Goal: Task Accomplishment & Management: Manage account settings

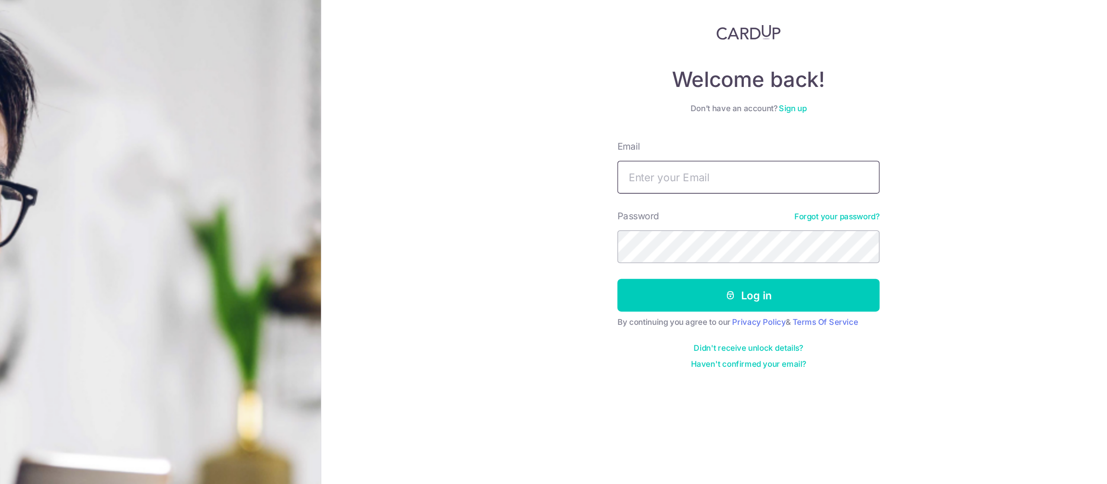
click at [834, 162] on input "Email" at bounding box center [824, 163] width 173 height 22
type input "[EMAIL_ADDRESS][DOMAIN_NAME]"
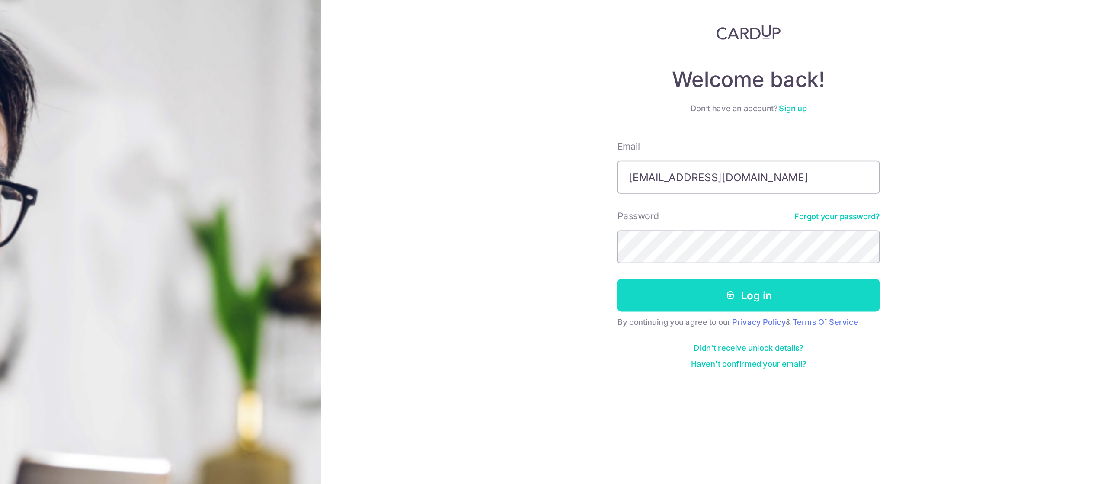
click at [842, 250] on button "Log in" at bounding box center [824, 241] width 173 height 22
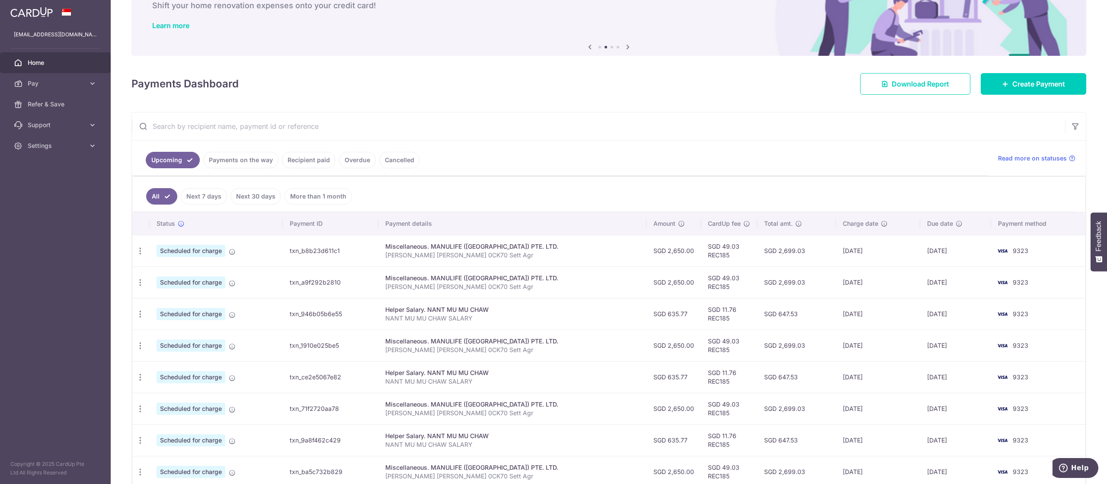
scroll to position [56, 0]
click at [868, 119] on input "text" at bounding box center [598, 125] width 933 height 28
drag, startPoint x: 0, startPoint y: 0, endPoint x: 175, endPoint y: 209, distance: 272.8
click at [175, 139] on input "text" at bounding box center [598, 125] width 933 height 28
click at [140, 249] on icon "button" at bounding box center [140, 249] width 9 height 9
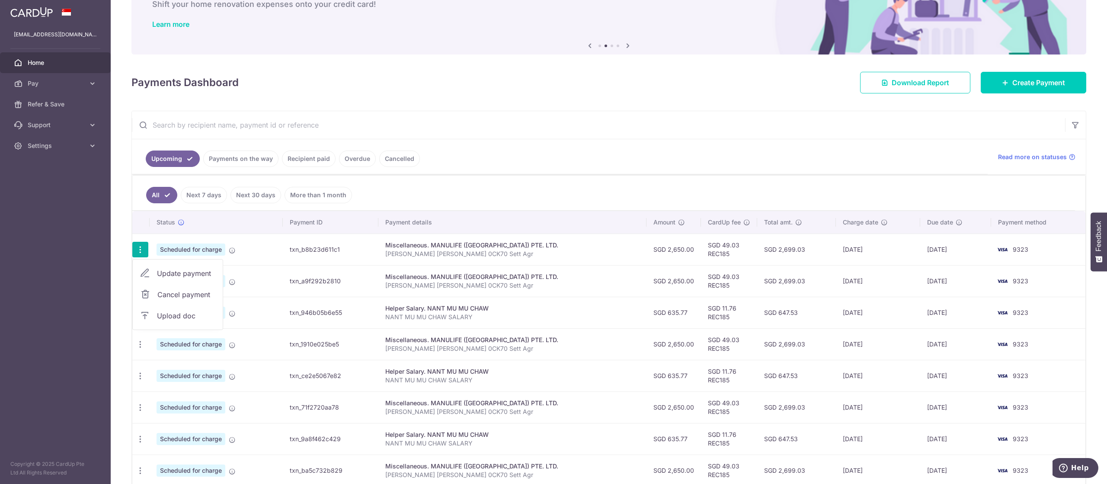
click at [171, 268] on span "Update payment" at bounding box center [186, 273] width 59 height 10
radio input "true"
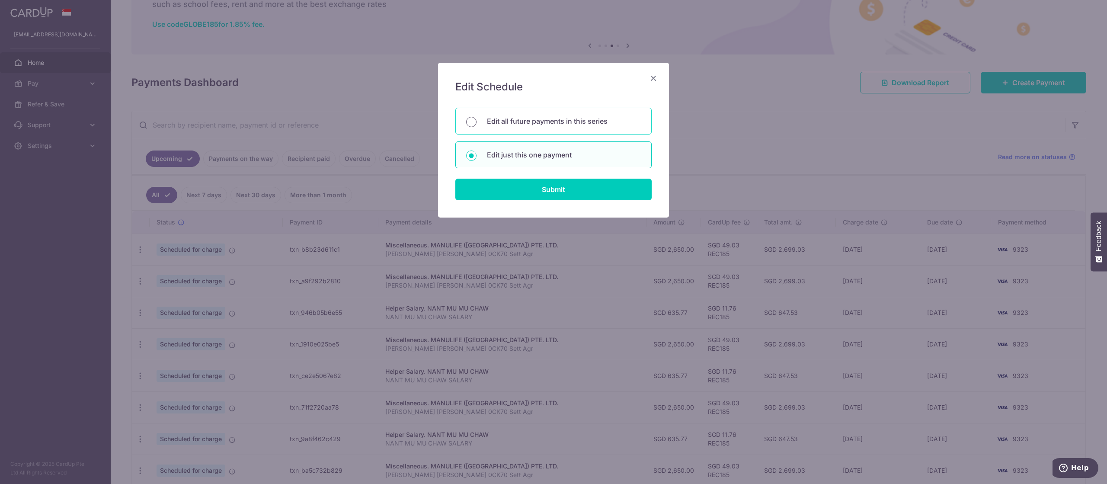
click at [472, 120] on input "Edit all future payments in this series" at bounding box center [471, 122] width 10 height 10
radio input "true"
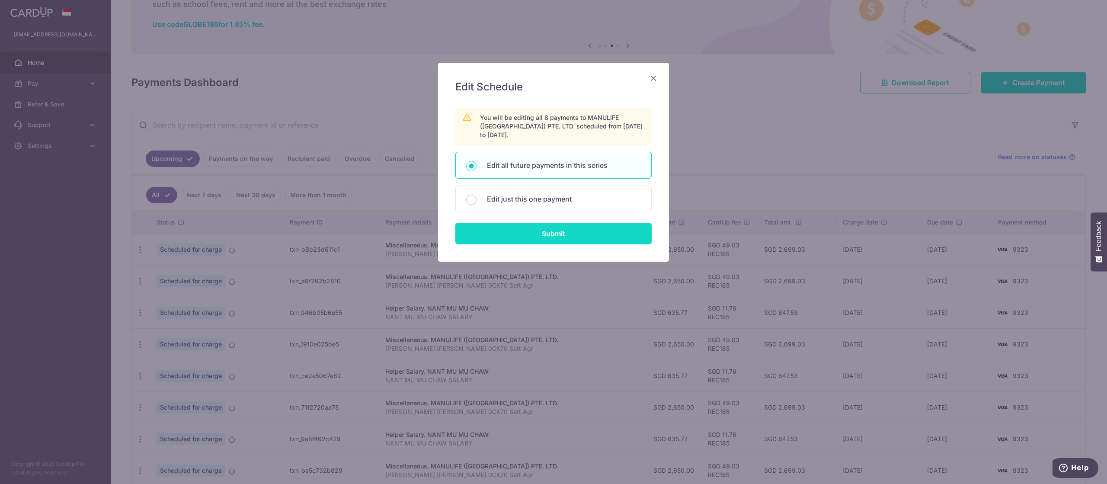
click at [517, 236] on input "Submit" at bounding box center [553, 234] width 196 height 22
radio input "true"
type input "2,650.00"
type input "[PERSON_NAME] [PERSON_NAME] 0CK70 Sett Agr"
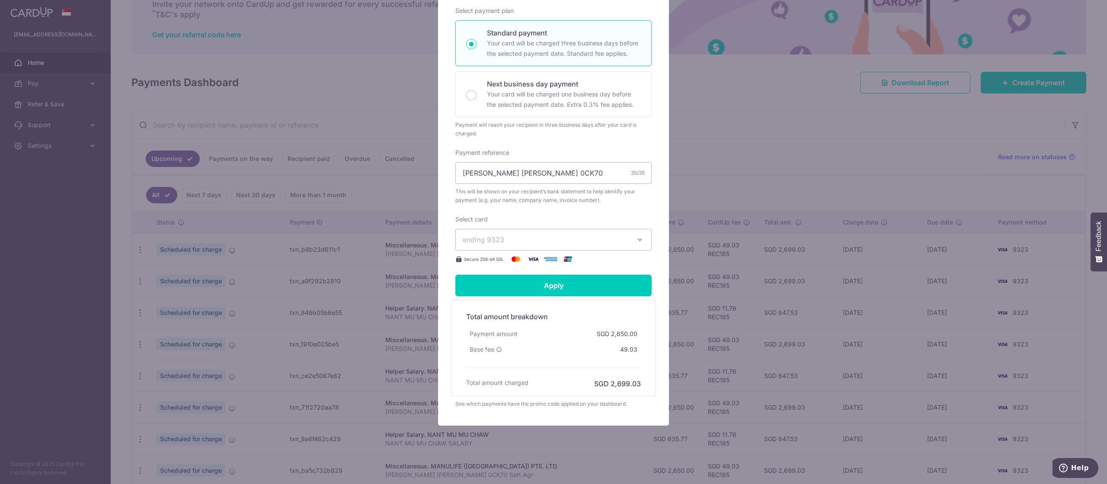
scroll to position [172, 0]
click at [468, 243] on button "ending 9323" at bounding box center [553, 237] width 196 height 22
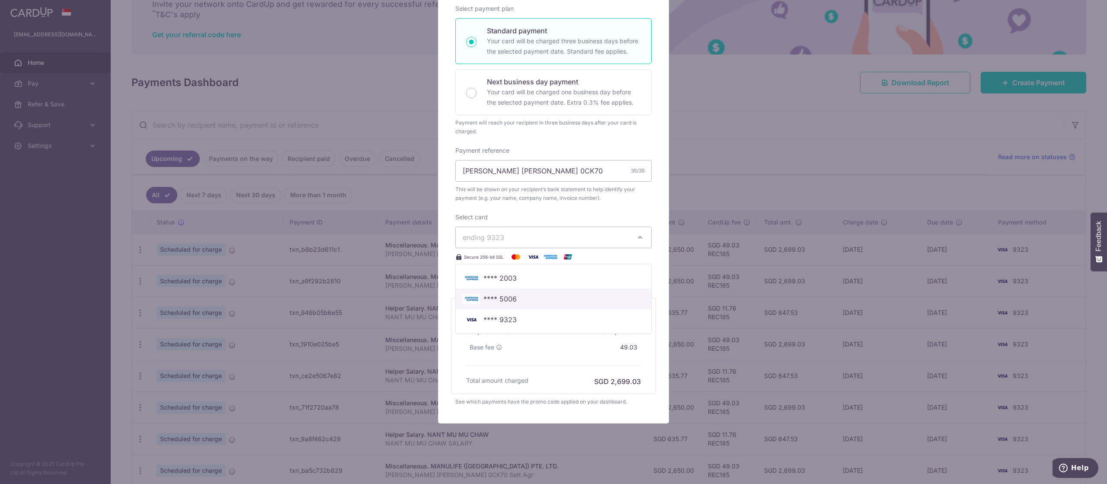
click at [461, 300] on link "**** 5006" at bounding box center [553, 298] width 195 height 21
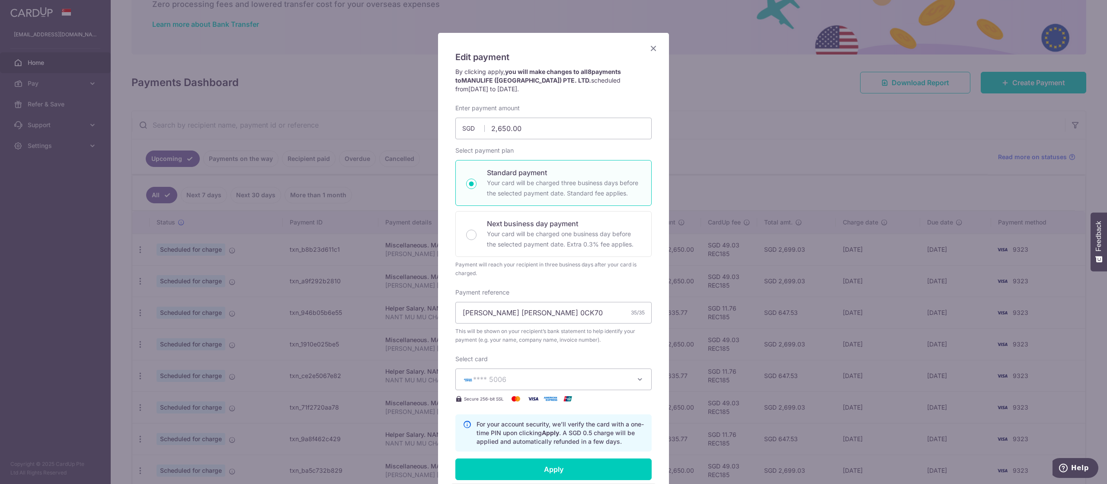
scroll to position [0, 0]
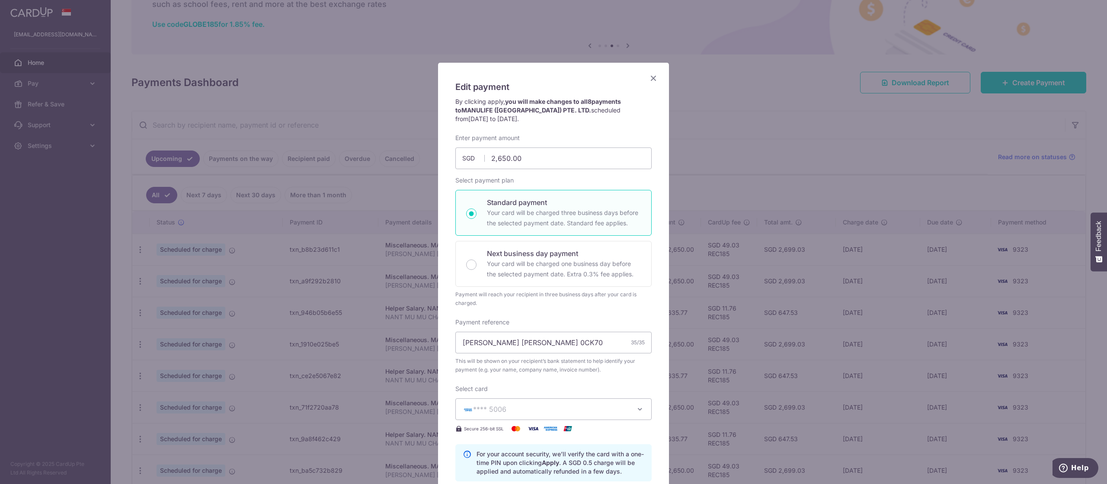
click at [655, 78] on icon "Close" at bounding box center [653, 78] width 10 height 11
